Goal: Browse casually: Explore the website without a specific task or goal

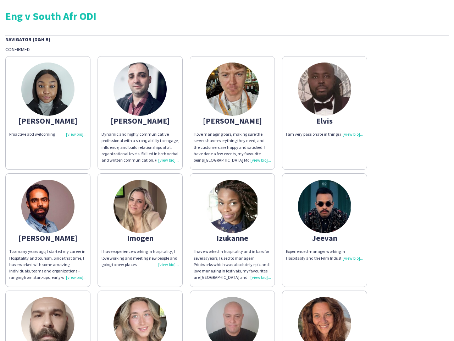
click at [227, 170] on div "[PERSON_NAME] Proactive abd welcoming [PERSON_NAME] Dynamic and highly communic…" at bounding box center [227, 287] width 444 height 469
click at [48, 113] on img at bounding box center [47, 88] width 53 height 53
click at [140, 113] on img at bounding box center [140, 88] width 53 height 53
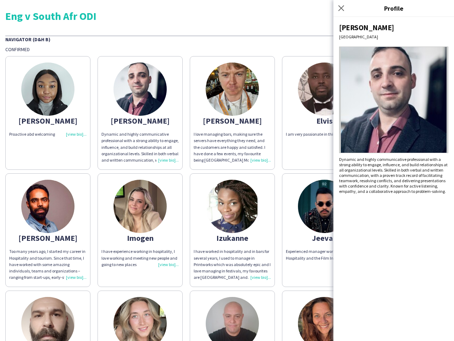
click at [233, 113] on img at bounding box center [232, 88] width 53 height 53
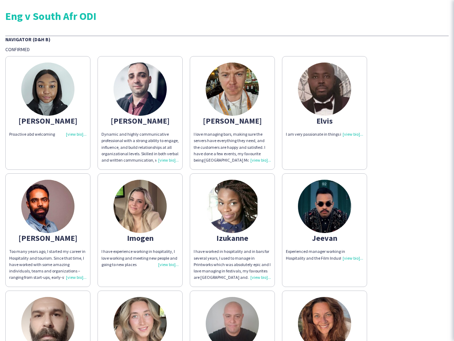
click at [325, 113] on img at bounding box center [324, 88] width 53 height 53
click at [48, 230] on img at bounding box center [47, 206] width 53 height 53
click at [140, 230] on img at bounding box center [140, 206] width 53 height 53
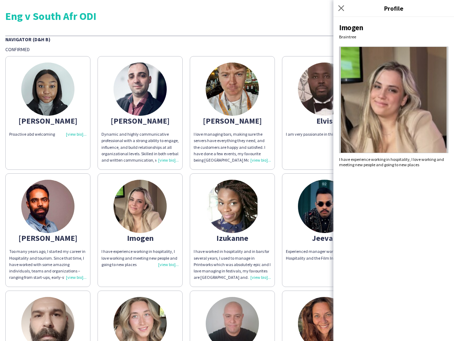
click at [233, 230] on img at bounding box center [232, 206] width 53 height 53
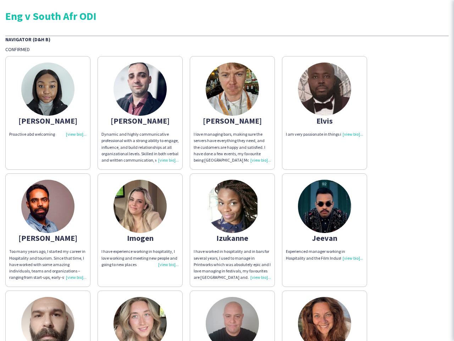
click at [325, 230] on img at bounding box center [324, 206] width 53 height 53
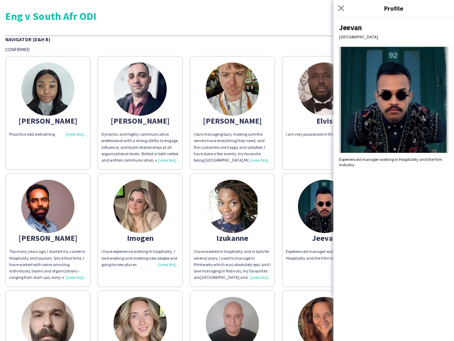
click at [48, 316] on img at bounding box center [47, 323] width 53 height 53
